Goal: Find specific page/section: Find specific page/section

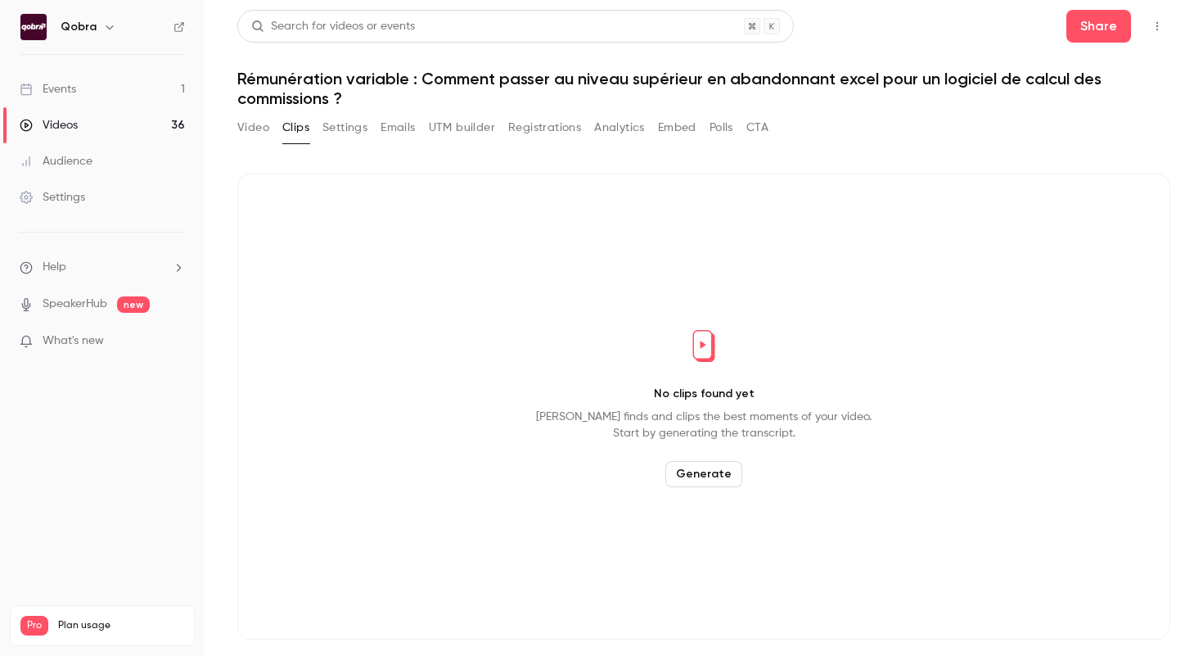
click at [160, 83] on link "Events 1" at bounding box center [102, 89] width 205 height 36
